Goal: Information Seeking & Learning: Learn about a topic

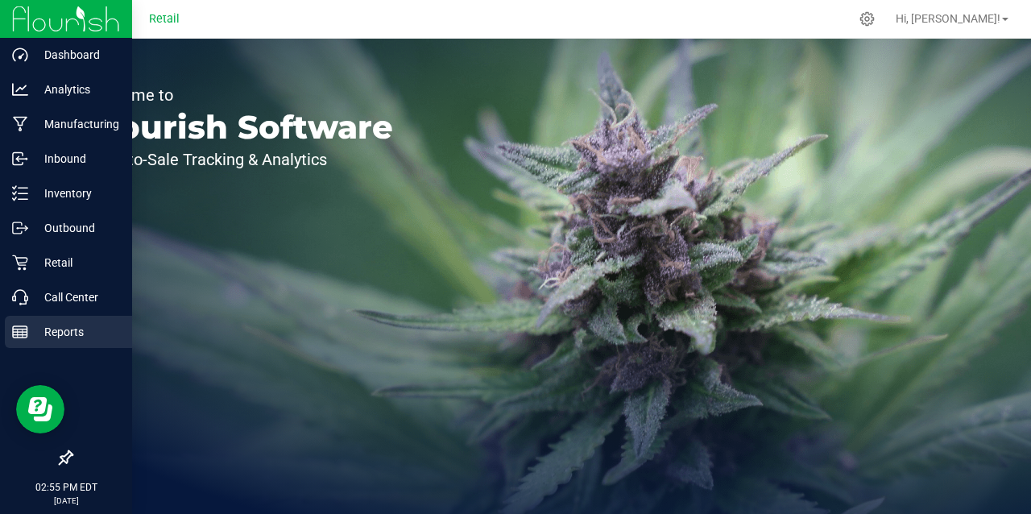
click at [64, 341] on p "Reports" at bounding box center [76, 331] width 97 height 19
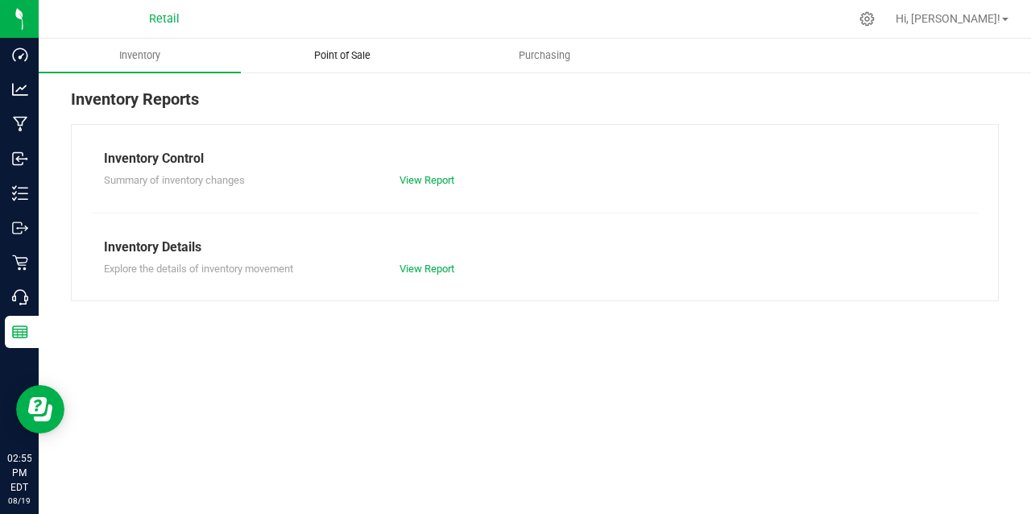
click at [358, 48] on uib-tab-heading "Point of Sale" at bounding box center [342, 55] width 201 height 32
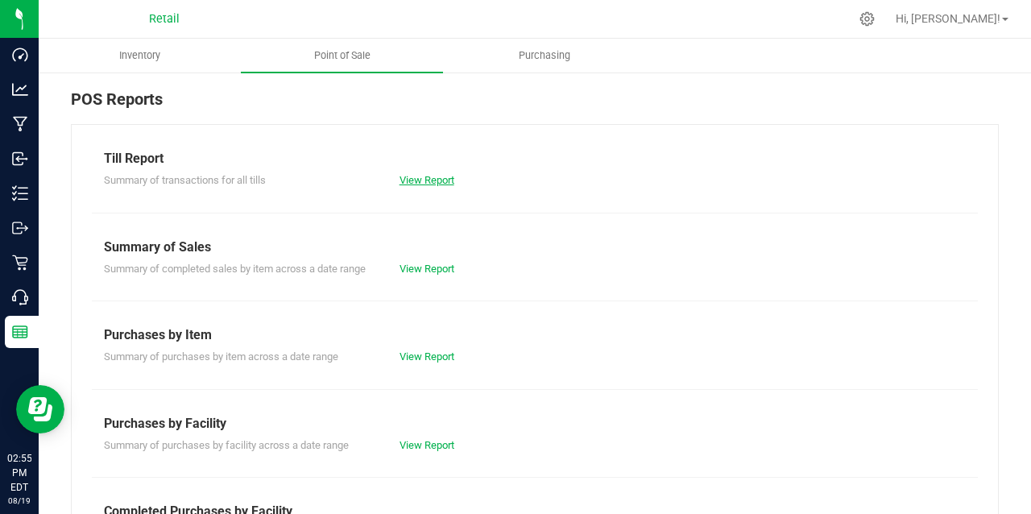
click at [425, 181] on link "View Report" at bounding box center [426, 180] width 55 height 12
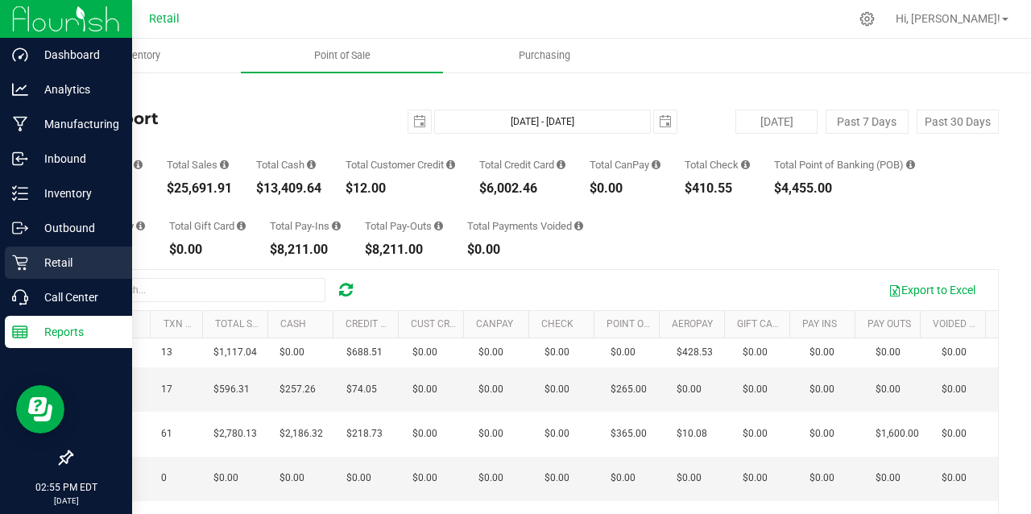
click at [23, 261] on icon at bounding box center [20, 263] width 16 height 16
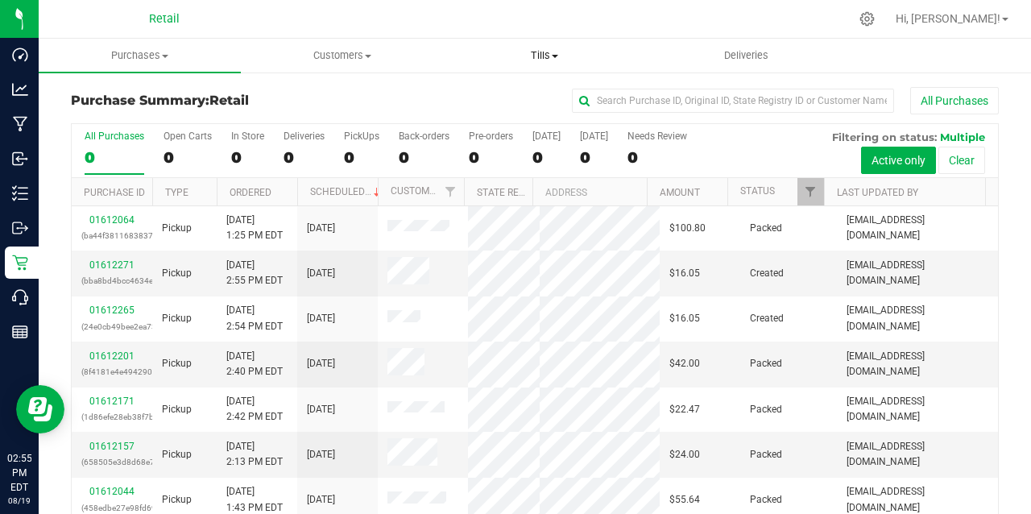
click at [546, 52] on span "Tills" at bounding box center [544, 55] width 201 height 14
click at [486, 98] on span "Manage tills" at bounding box center [497, 97] width 109 height 14
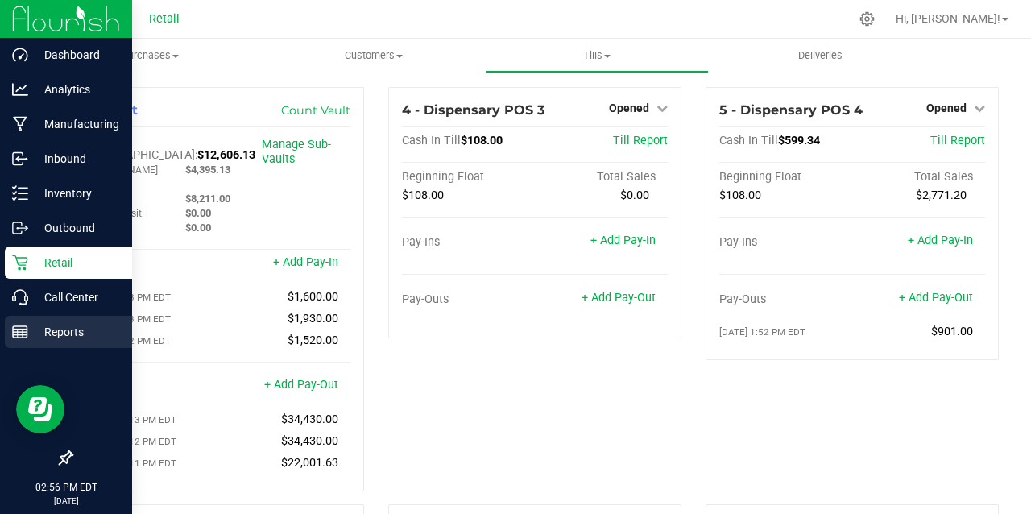
click at [27, 340] on div "Reports" at bounding box center [68, 332] width 127 height 32
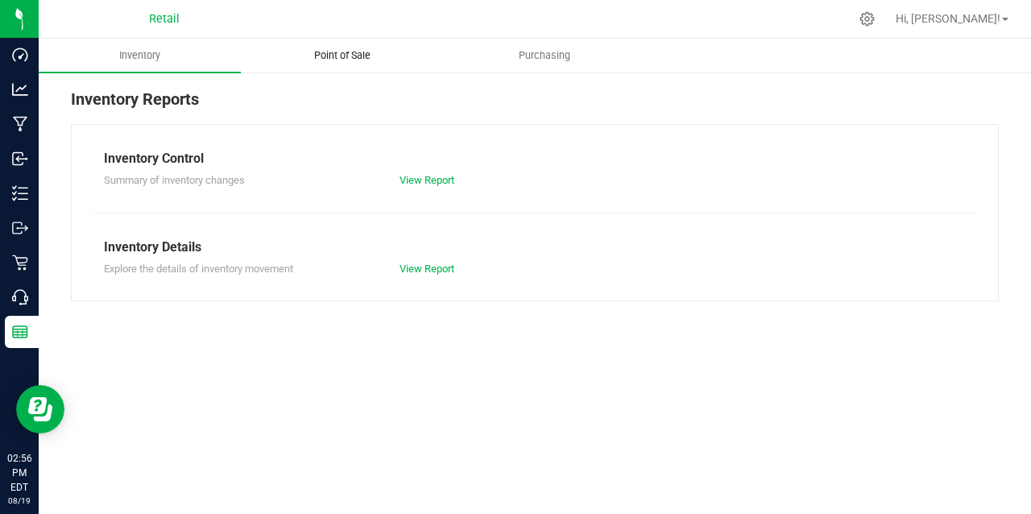
click at [356, 54] on span "Point of Sale" at bounding box center [342, 55] width 100 height 14
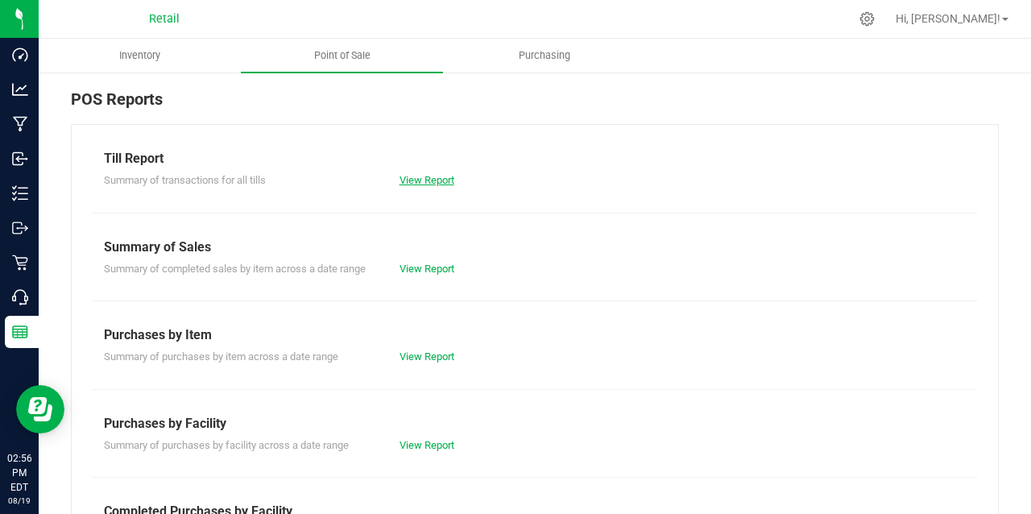
click at [424, 180] on link "View Report" at bounding box center [426, 180] width 55 height 12
